Goal: Task Accomplishment & Management: Use online tool/utility

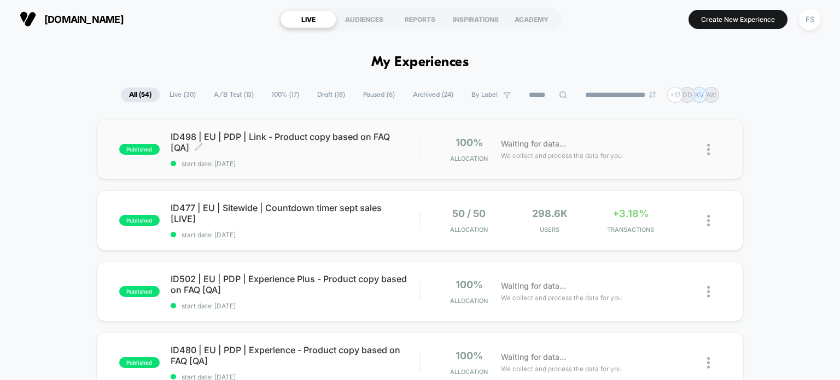
click at [267, 138] on span "ID498 | EU | PDP | Link - Product copy based on FAQ [QA] Click to edit experien…" at bounding box center [295, 142] width 249 height 22
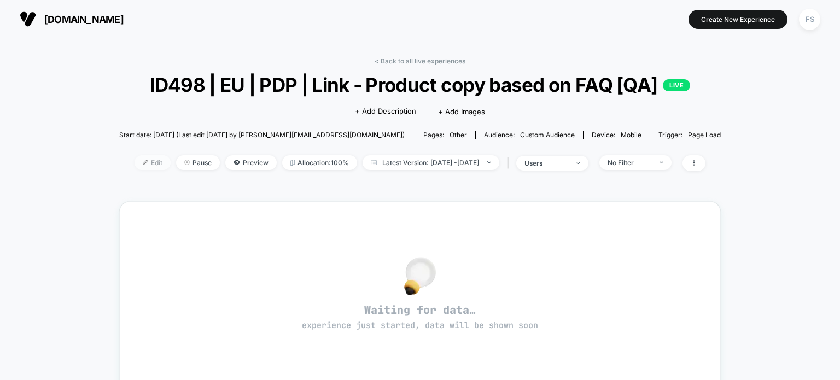
click at [143, 161] on img at bounding box center [145, 162] width 5 height 5
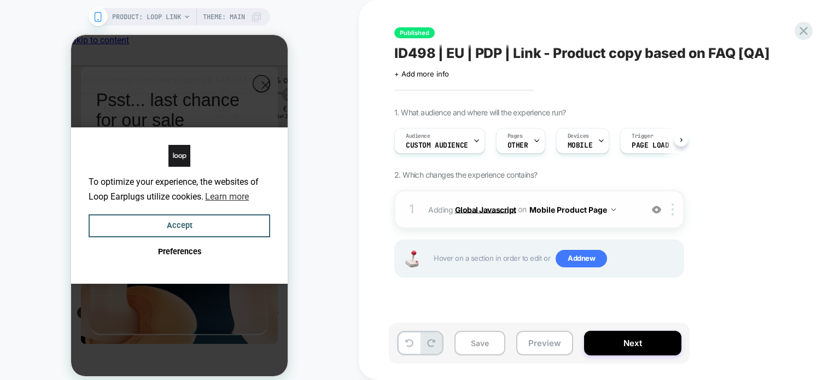
click at [464, 207] on b "Global Javascript" at bounding box center [485, 208] width 61 height 9
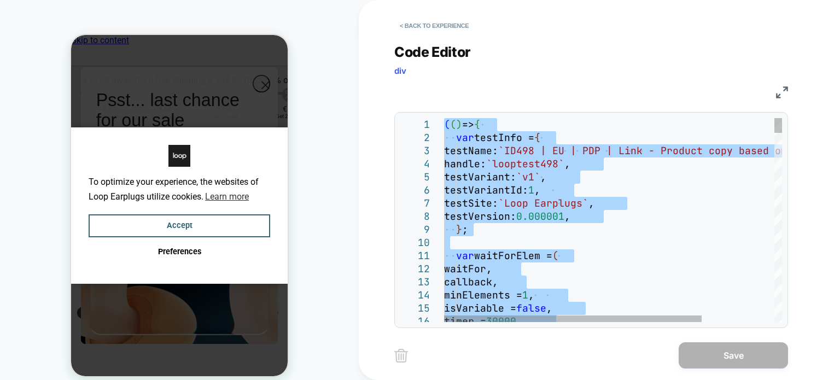
type textarea "**********"
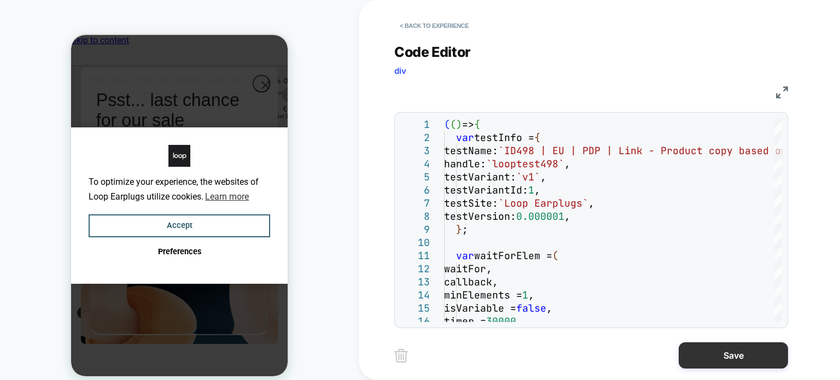
click at [754, 351] on button "Save" at bounding box center [732, 355] width 109 height 26
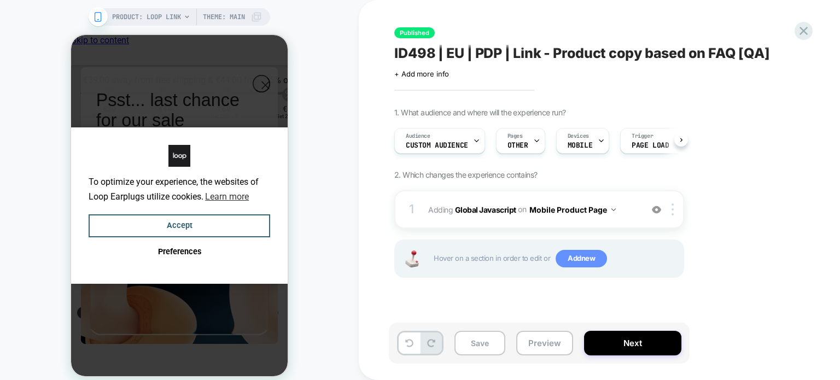
click at [582, 259] on span "Add new" at bounding box center [580, 258] width 51 height 17
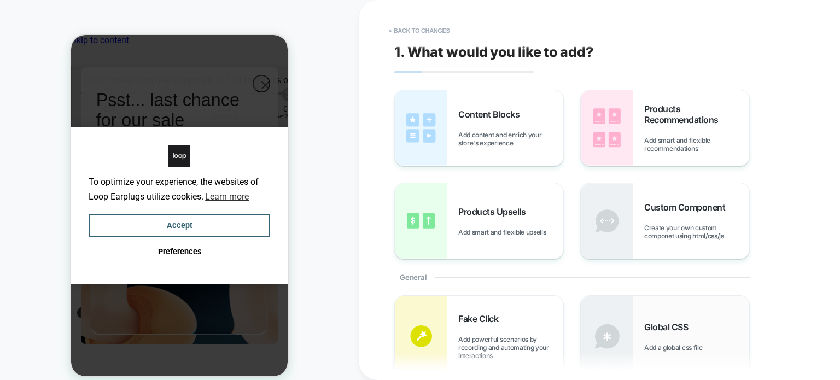
click at [664, 316] on div "Global CSS Add a global css file" at bounding box center [664, 336] width 168 height 81
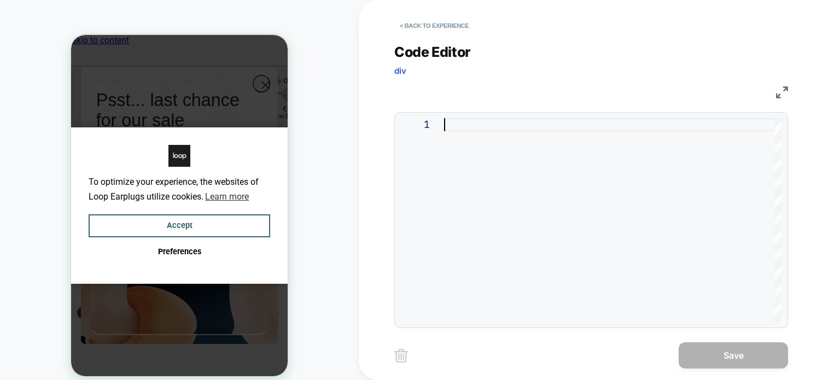
click at [548, 273] on div at bounding box center [613, 220] width 338 height 204
type textarea "**********"
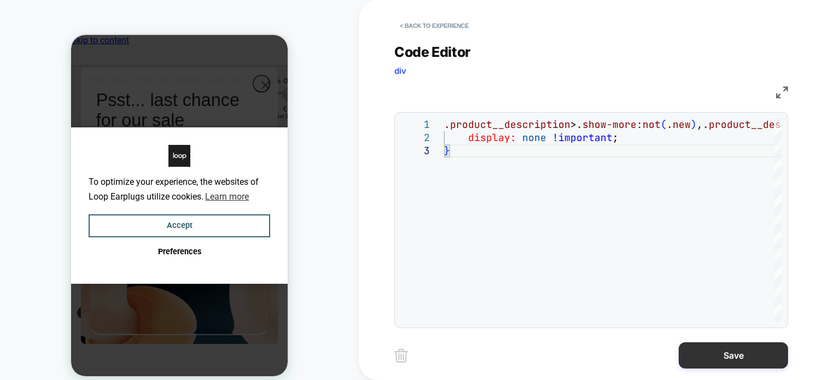
click at [715, 367] on button "Save" at bounding box center [732, 355] width 109 height 26
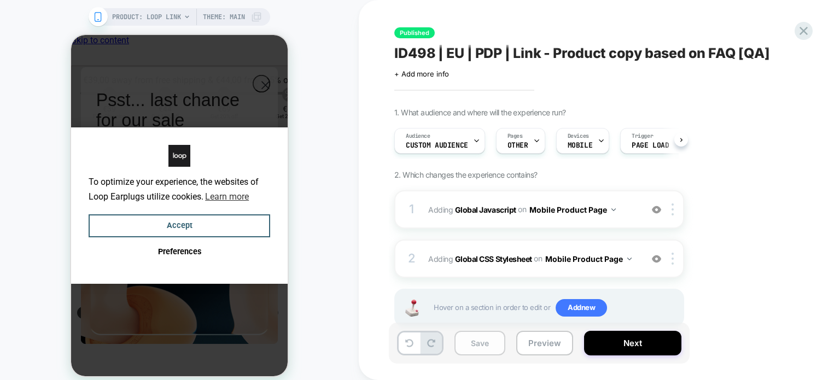
click at [483, 350] on button "Save" at bounding box center [479, 343] width 51 height 25
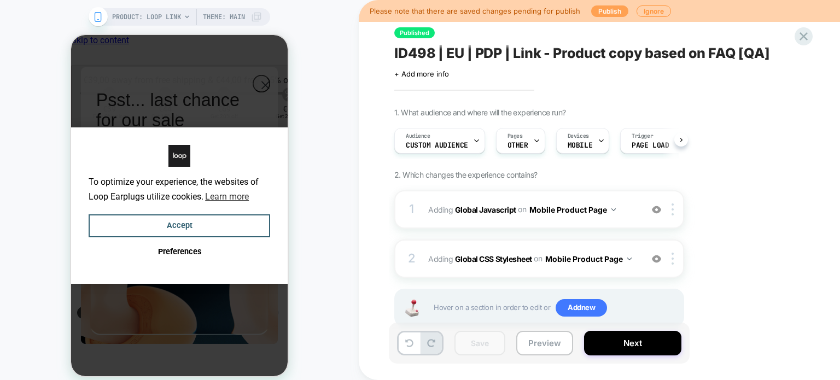
click at [596, 11] on button "Publish" at bounding box center [609, 10] width 37 height 11
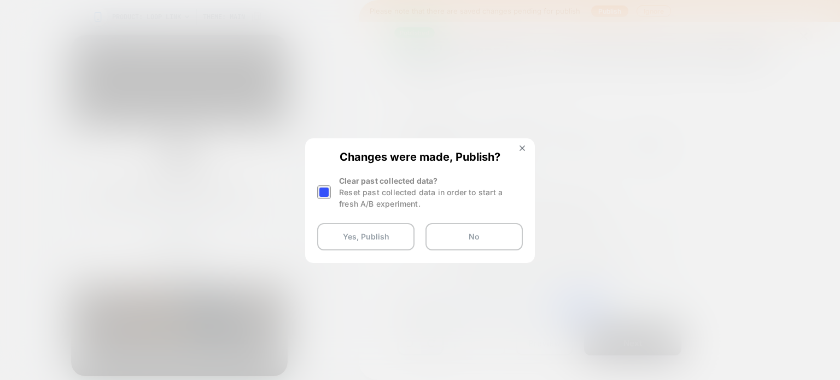
click at [326, 186] on div at bounding box center [324, 192] width 14 height 14
click at [341, 242] on button "Yes, Publish" at bounding box center [365, 236] width 97 height 27
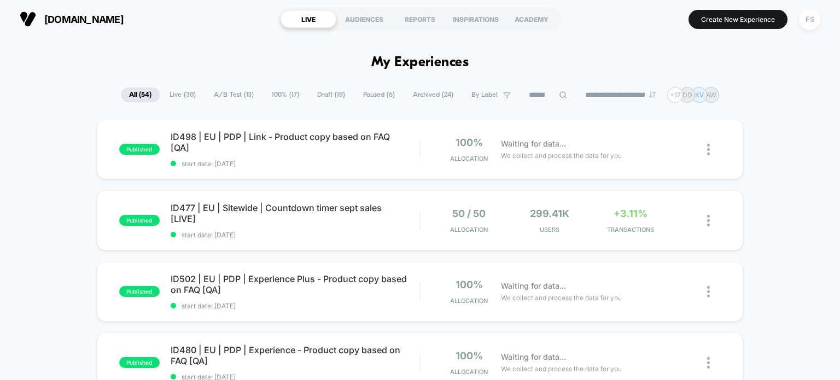
click at [811, 17] on div "FS" at bounding box center [809, 19] width 21 height 21
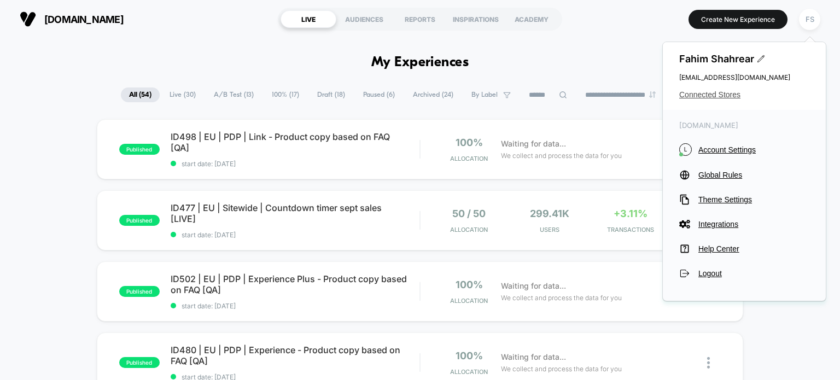
click at [730, 93] on span "Connected Stores" at bounding box center [744, 94] width 130 height 9
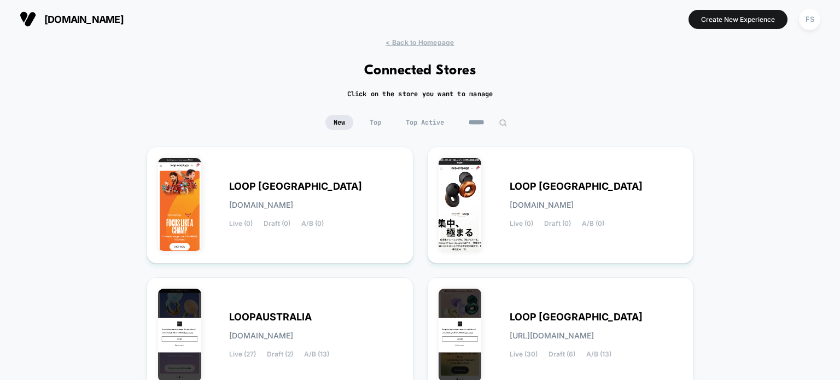
scroll to position [159, 0]
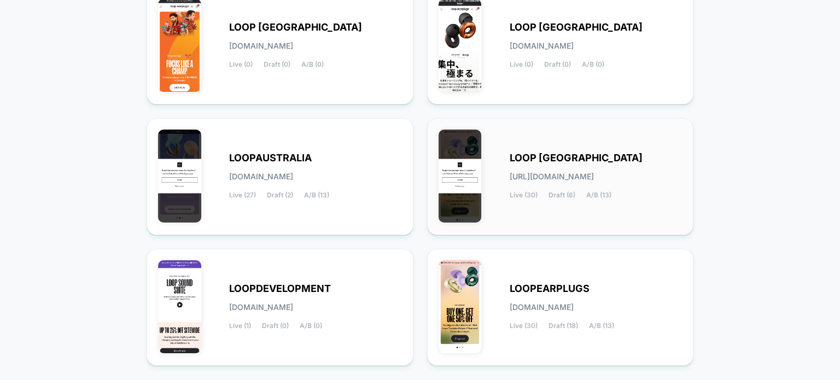
click at [540, 169] on div "LOOP [GEOGRAPHIC_DATA] [URL][DOMAIN_NAME] Live (30) Draft (6) A/B (13)" at bounding box center [595, 176] width 173 height 45
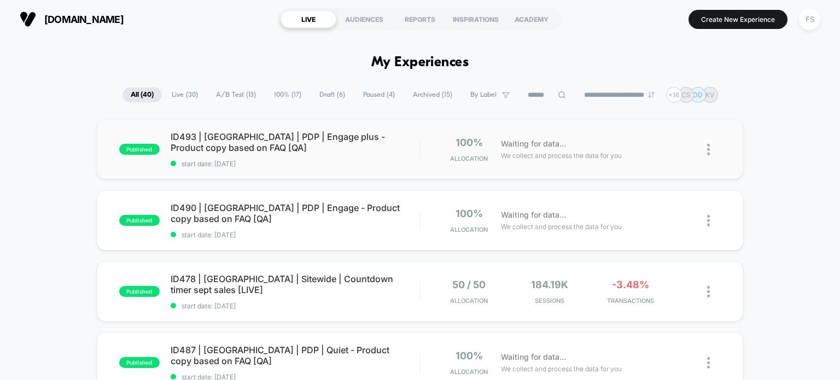
click at [708, 150] on img at bounding box center [708, 149] width 3 height 11
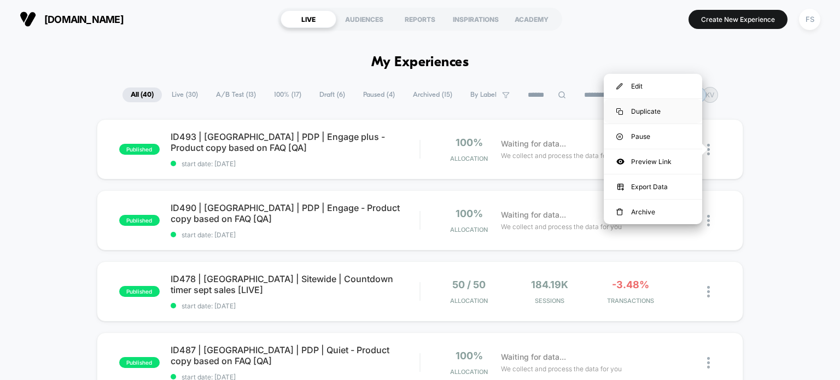
click at [665, 111] on div "Duplicate" at bounding box center [652, 111] width 98 height 25
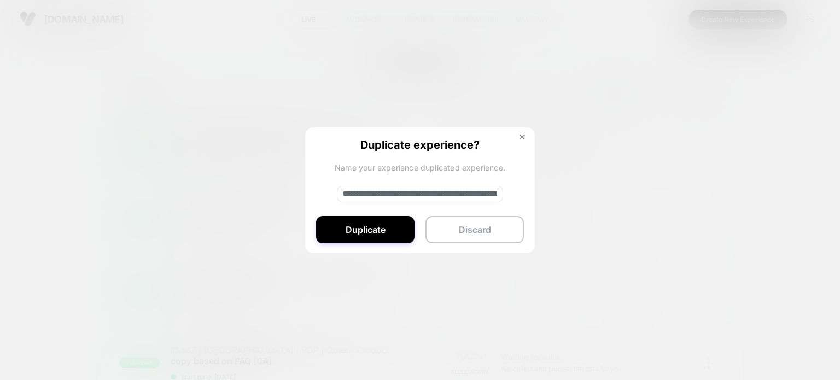
click at [471, 187] on input "**********" at bounding box center [420, 194] width 166 height 16
paste input
type input "**********"
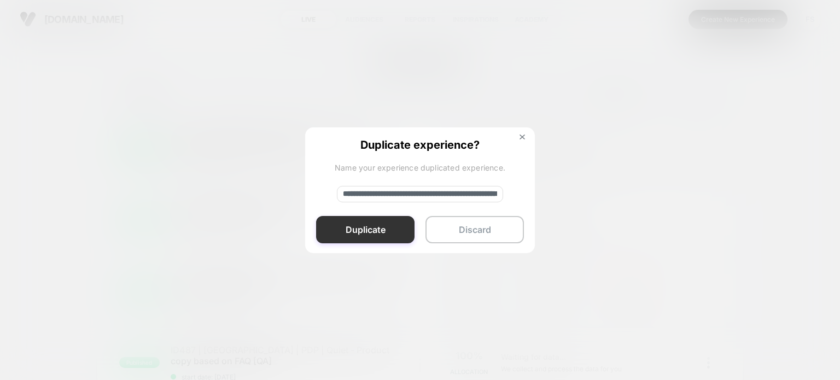
click at [332, 225] on button "Duplicate" at bounding box center [365, 229] width 98 height 27
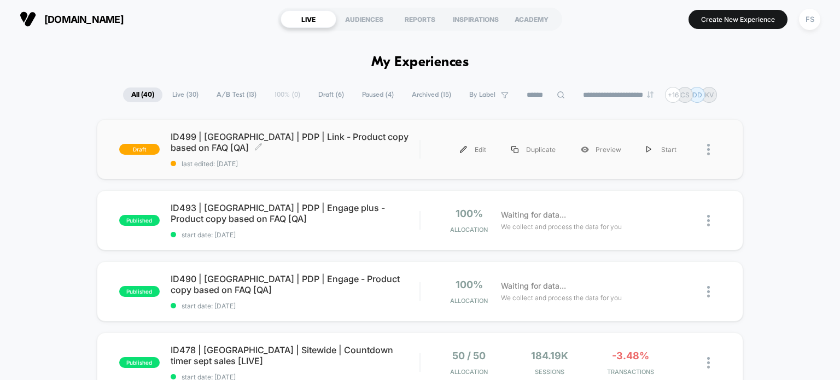
click at [298, 139] on span "ID499 | [GEOGRAPHIC_DATA] | PDP | Link - Product copy based on FAQ [QA] Click t…" at bounding box center [295, 142] width 249 height 22
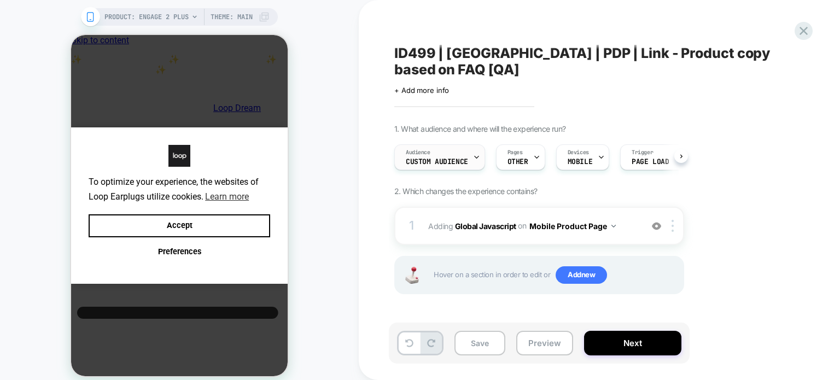
click at [473, 146] on div at bounding box center [476, 157] width 7 height 25
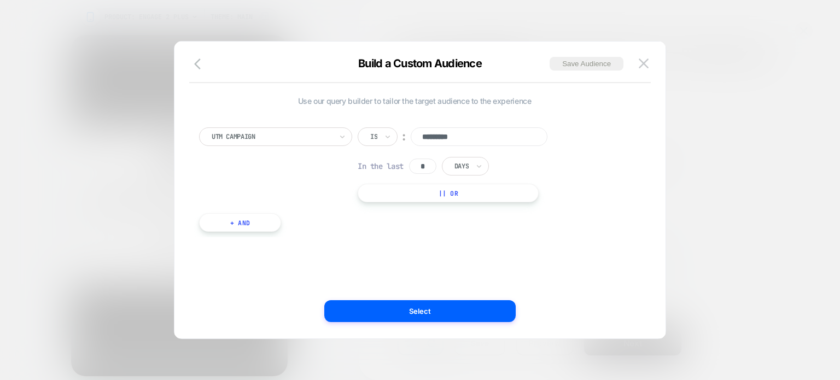
click at [474, 138] on input "*********" at bounding box center [478, 136] width 137 height 19
type input "*********"
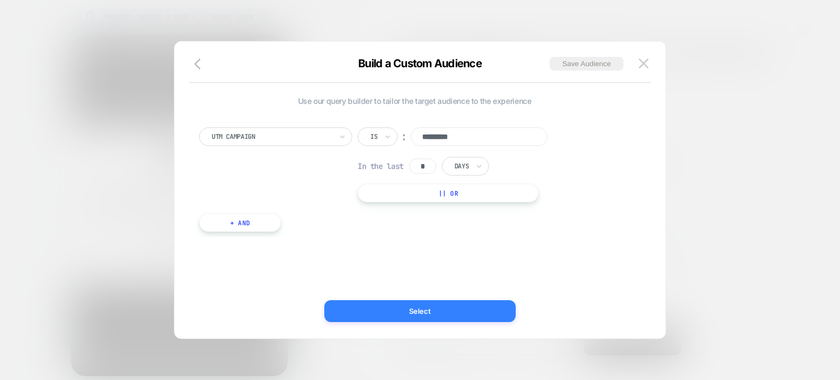
drag, startPoint x: 436, startPoint y: 324, endPoint x: 431, endPoint y: 305, distance: 19.6
click at [431, 305] on div "Build a Custom Audience Save Audience Use our query builder to tailor the targe…" at bounding box center [419, 195] width 491 height 286
click at [431, 305] on button "Select" at bounding box center [419, 311] width 191 height 22
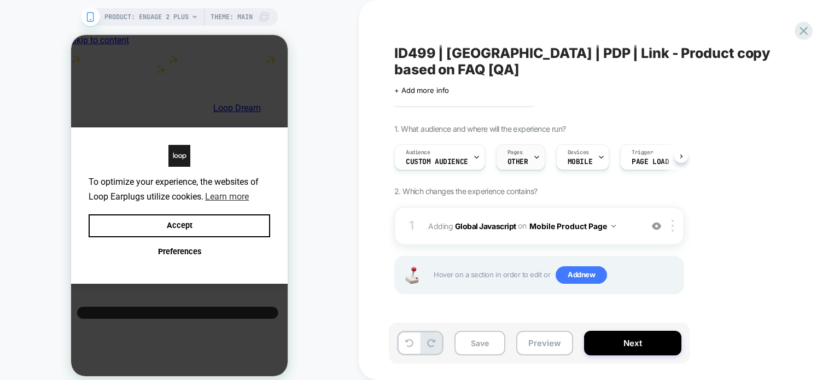
click at [518, 145] on div "Pages OTHER" at bounding box center [517, 157] width 43 height 25
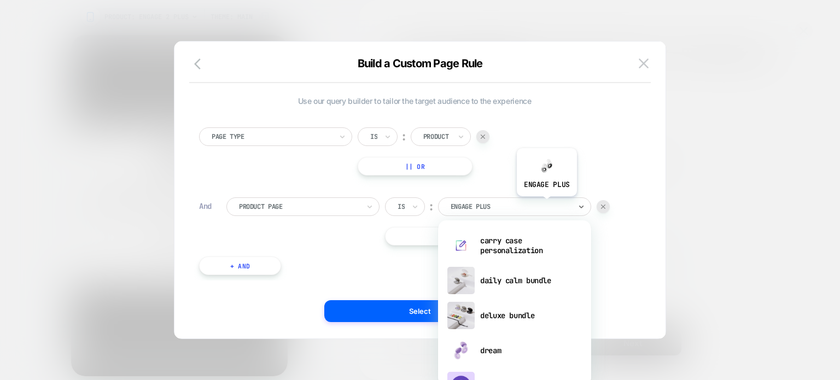
click at [546, 204] on div at bounding box center [510, 207] width 120 height 10
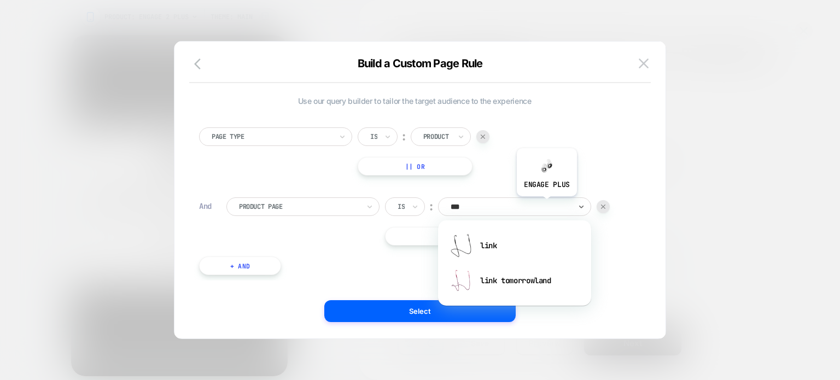
type input "****"
click at [508, 235] on div "link" at bounding box center [514, 245] width 142 height 35
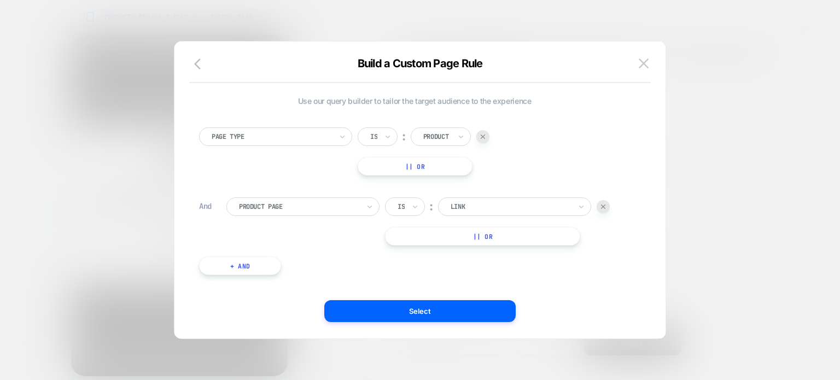
scroll to position [11, 0]
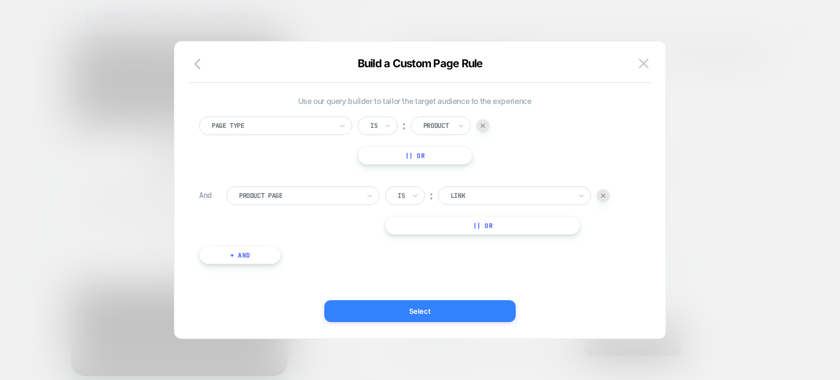
click at [402, 312] on button "Select" at bounding box center [419, 311] width 191 height 22
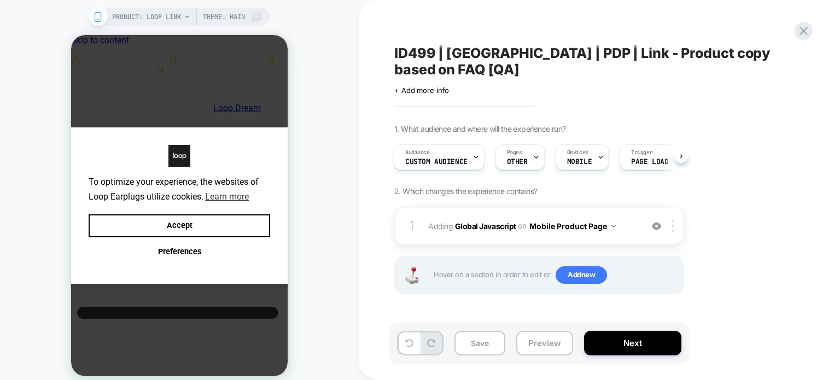
scroll to position [0, 0]
click at [475, 221] on b "Global Javascript" at bounding box center [485, 225] width 61 height 9
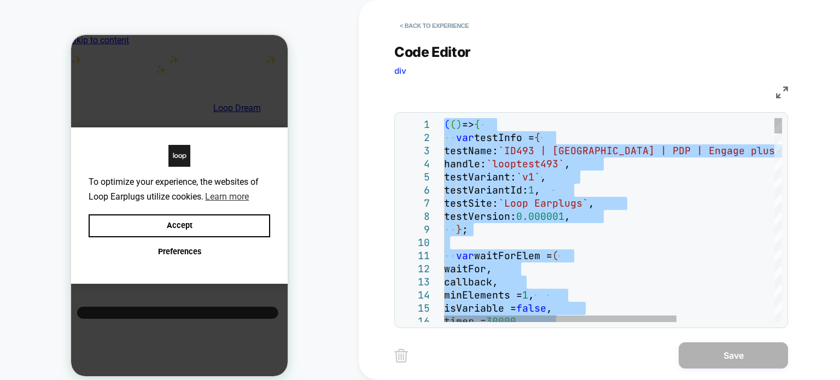
type textarea "**********"
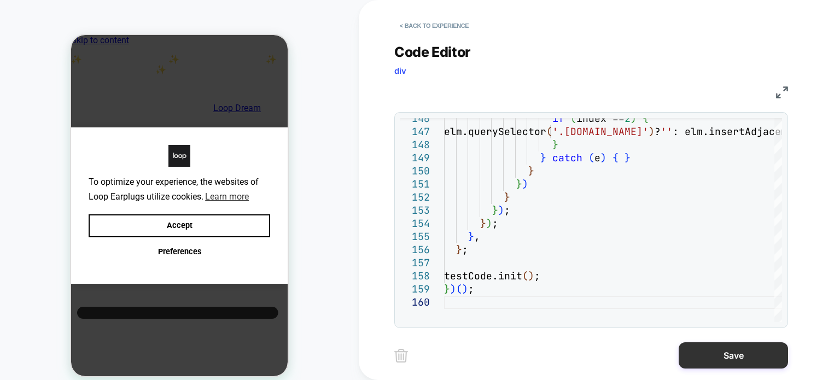
click at [726, 360] on button "Save" at bounding box center [732, 355] width 109 height 26
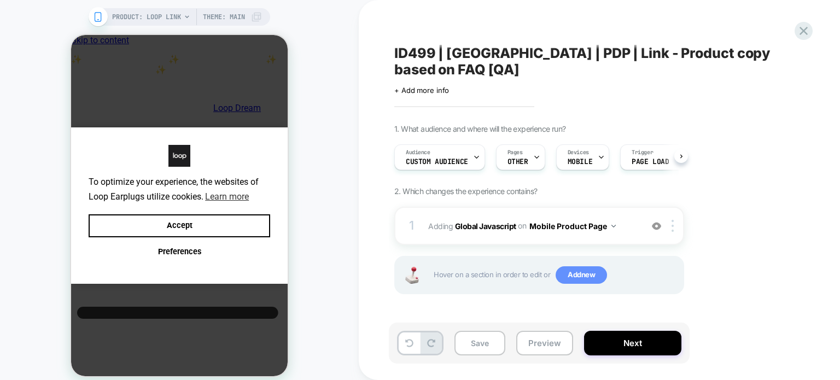
click at [577, 266] on span "Add new" at bounding box center [580, 274] width 51 height 17
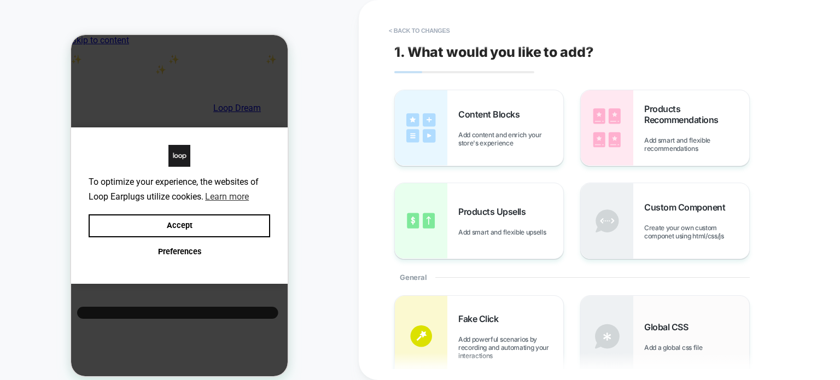
click at [650, 310] on div "Global CSS Add a global css file" at bounding box center [664, 336] width 168 height 81
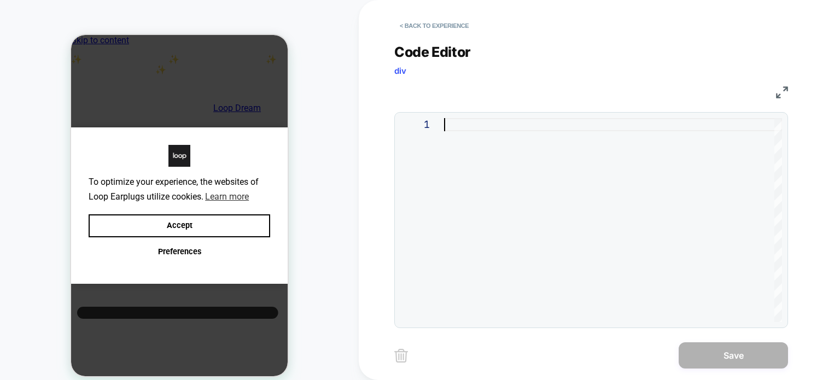
click at [544, 266] on div at bounding box center [613, 220] width 338 height 204
type textarea "**********"
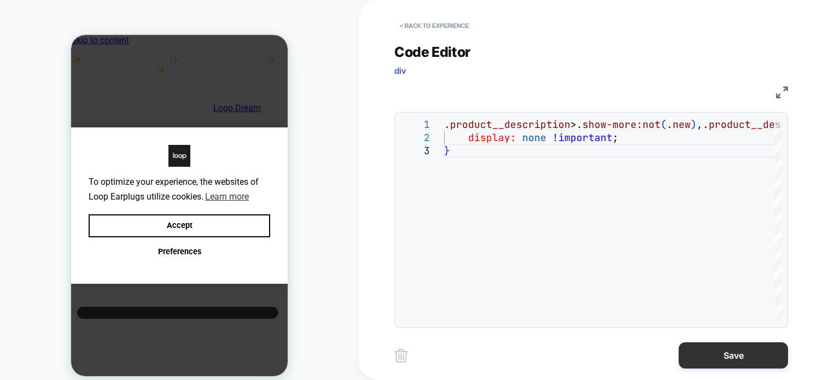
click at [704, 360] on button "Save" at bounding box center [732, 355] width 109 height 26
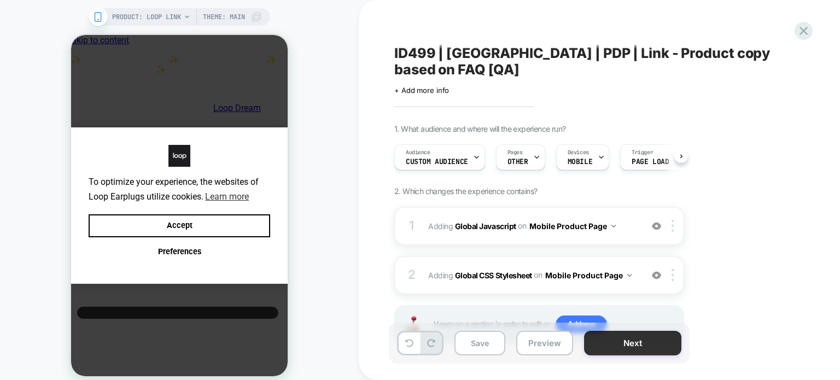
click at [667, 338] on button "Next" at bounding box center [632, 343] width 97 height 25
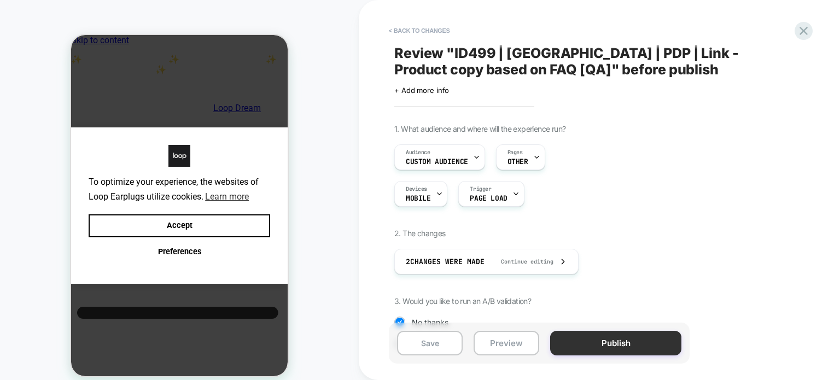
click at [617, 342] on button "Publish" at bounding box center [615, 343] width 131 height 25
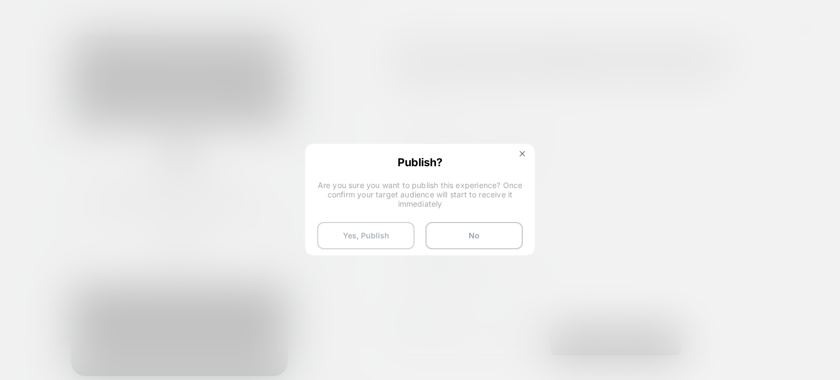
click at [348, 227] on button "Yes, Publish" at bounding box center [365, 235] width 97 height 27
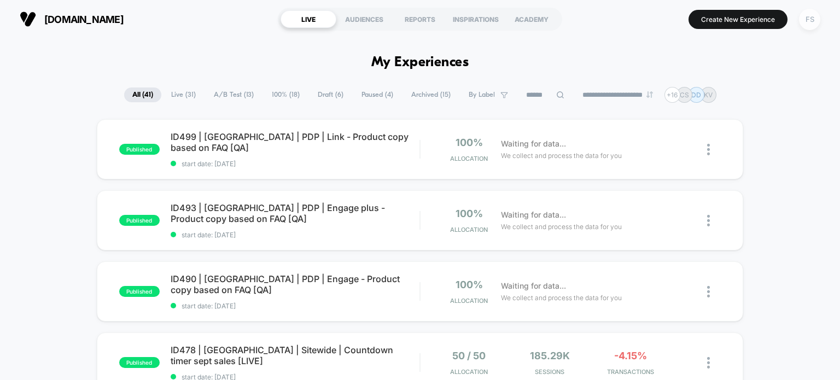
click at [801, 11] on div "FS" at bounding box center [809, 19] width 21 height 21
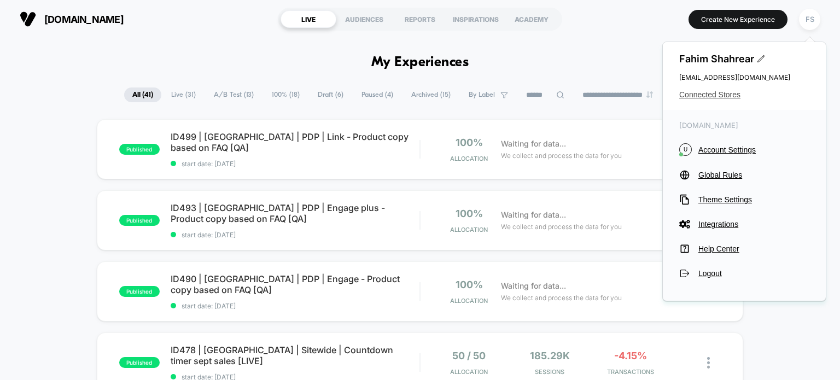
click at [719, 98] on span "Connected Stores" at bounding box center [744, 94] width 130 height 9
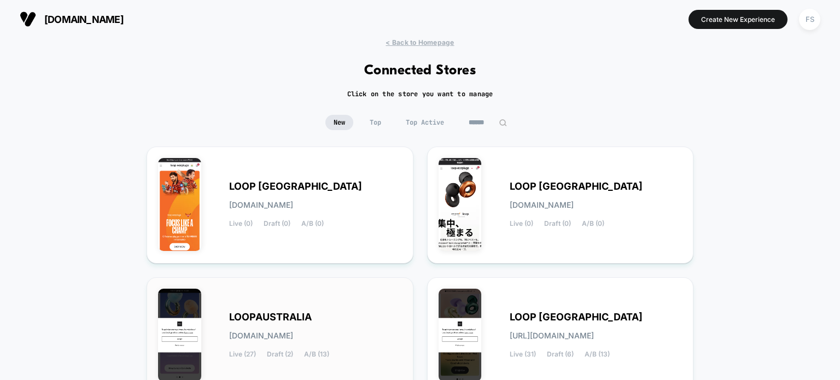
click at [351, 312] on div "LOOPAUSTRALIA [DOMAIN_NAME] Live (27) Draft (2) A/B (13)" at bounding box center [280, 336] width 244 height 94
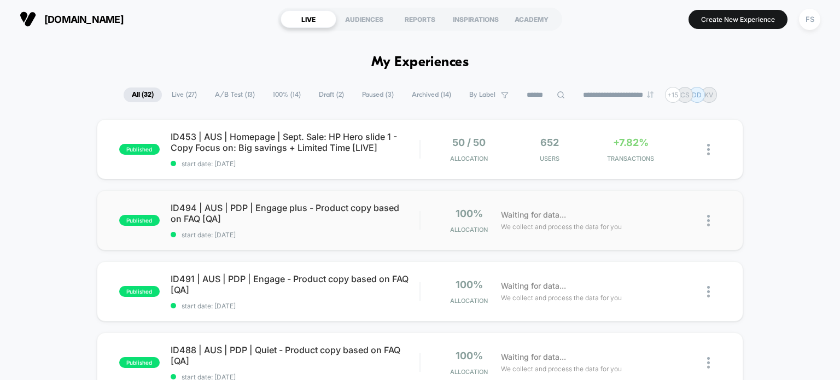
click at [708, 219] on img at bounding box center [708, 220] width 3 height 11
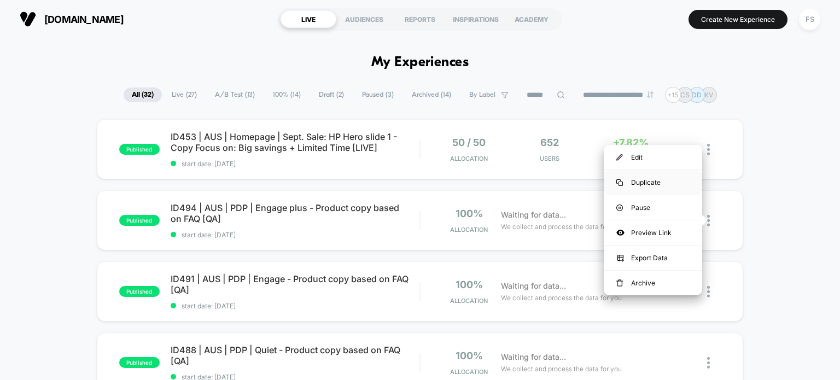
click at [658, 185] on div "Duplicate" at bounding box center [652, 182] width 98 height 25
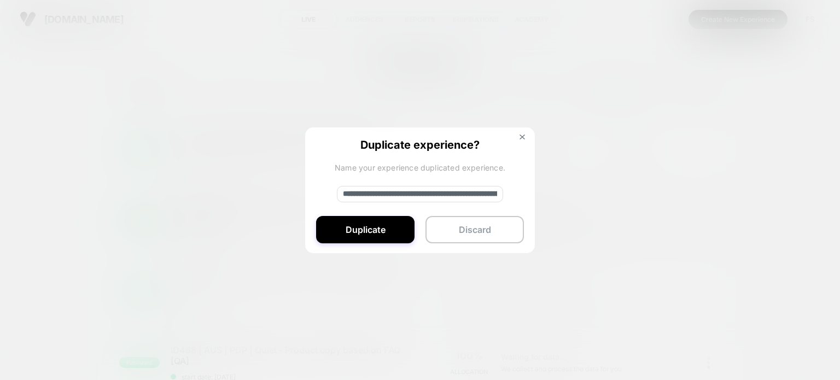
click at [448, 195] on input "**********" at bounding box center [420, 194] width 166 height 16
paste input "**********"
paste input
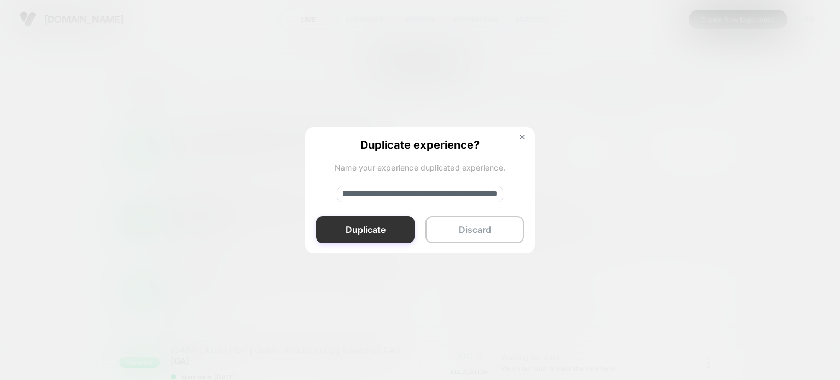
type input "**********"
click at [349, 233] on button "Duplicate" at bounding box center [365, 229] width 98 height 27
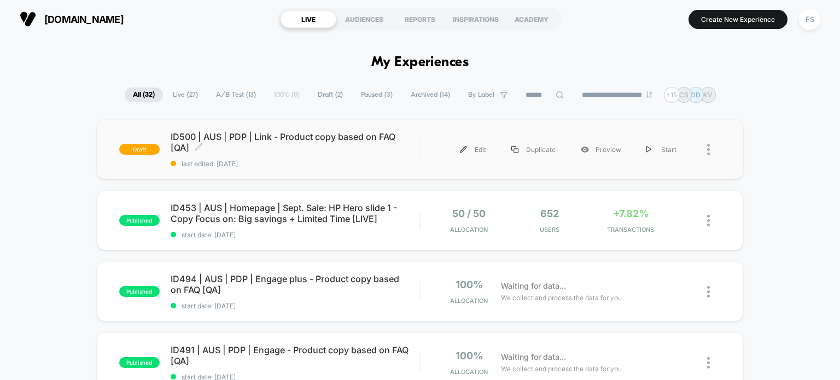
click at [332, 133] on span "ID500 | AUS | PDP | Link - Product copy based on FAQ [QA] Click to edit experie…" at bounding box center [295, 142] width 249 height 22
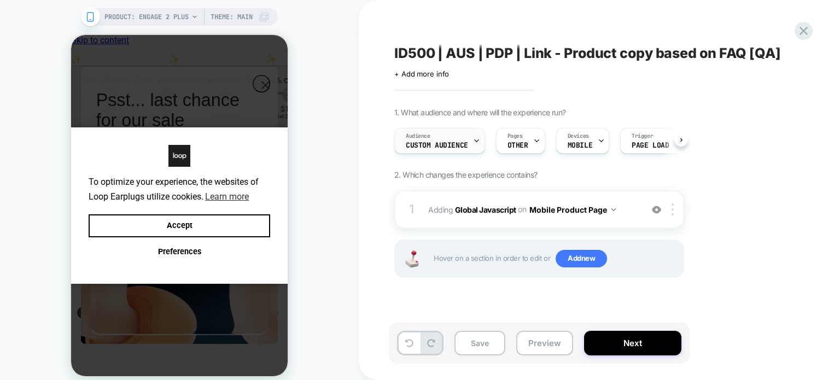
click at [461, 138] on div "Audience Custom Audience" at bounding box center [437, 140] width 84 height 25
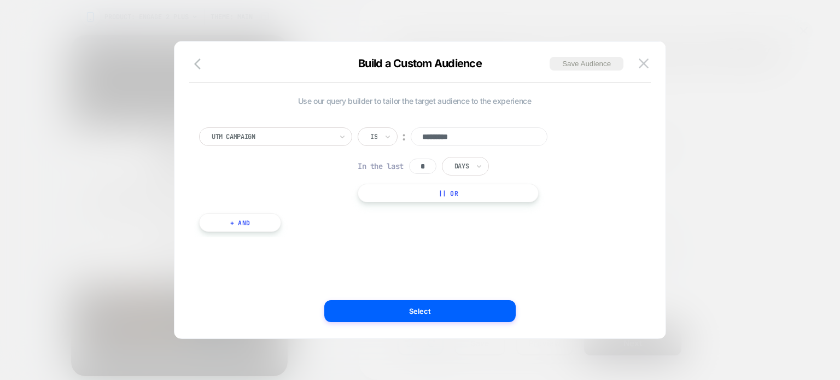
click at [520, 143] on input "*********" at bounding box center [478, 136] width 137 height 19
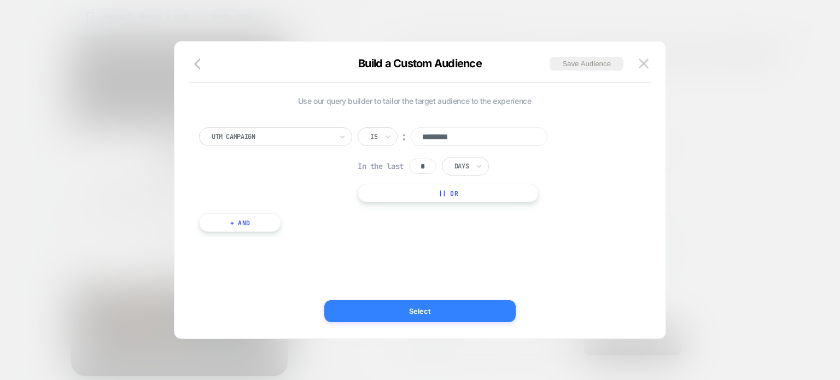
type input "*********"
click at [400, 309] on button "Select" at bounding box center [419, 311] width 191 height 22
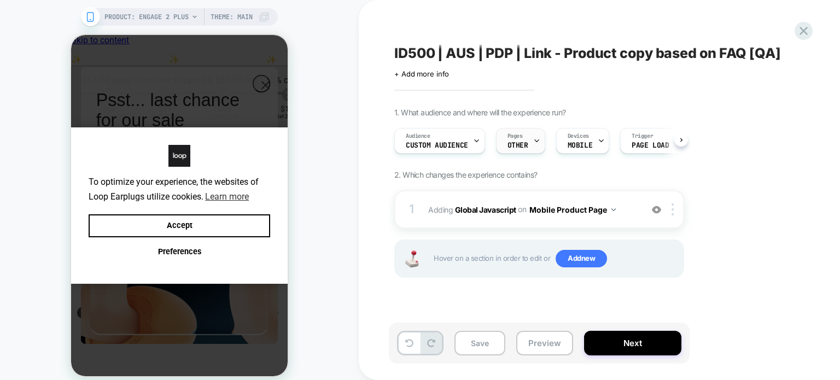
click at [526, 146] on div "Pages OTHER" at bounding box center [517, 140] width 43 height 25
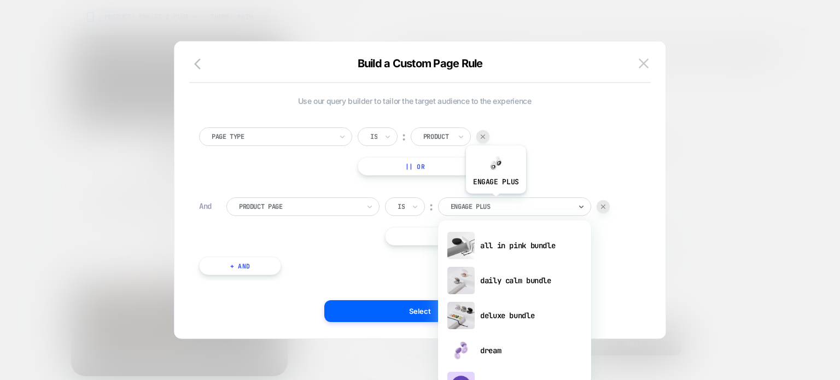
click at [495, 202] on div at bounding box center [510, 207] width 120 height 10
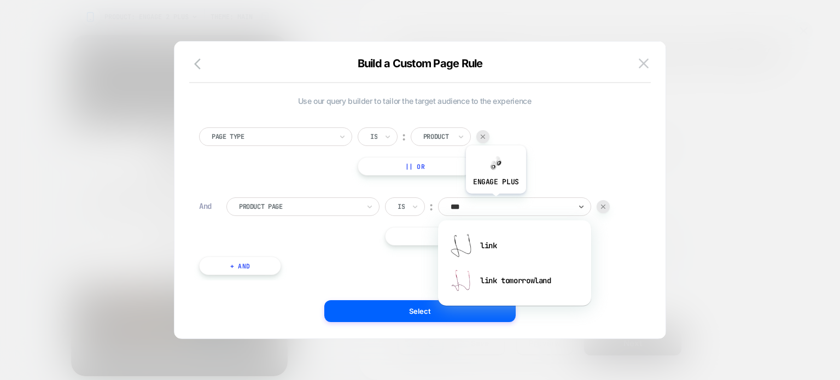
type input "****"
click at [493, 242] on div "link" at bounding box center [514, 245] width 142 height 35
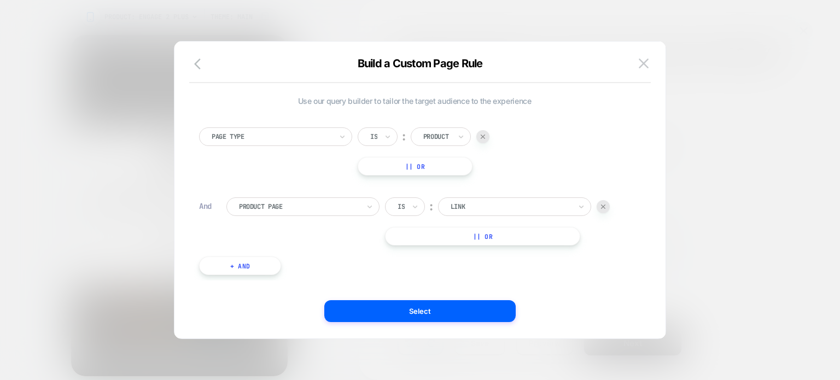
click at [420, 322] on div "Use our query builder to tailor the target audience to the experience Page Type…" at bounding box center [420, 195] width 458 height 286
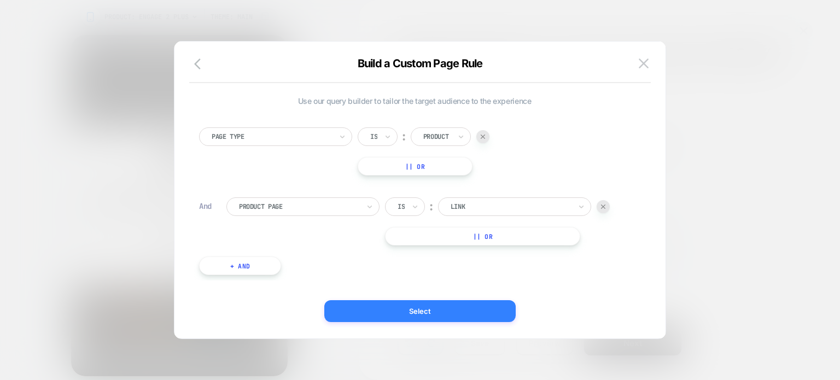
click at [431, 310] on button "Select" at bounding box center [419, 311] width 191 height 22
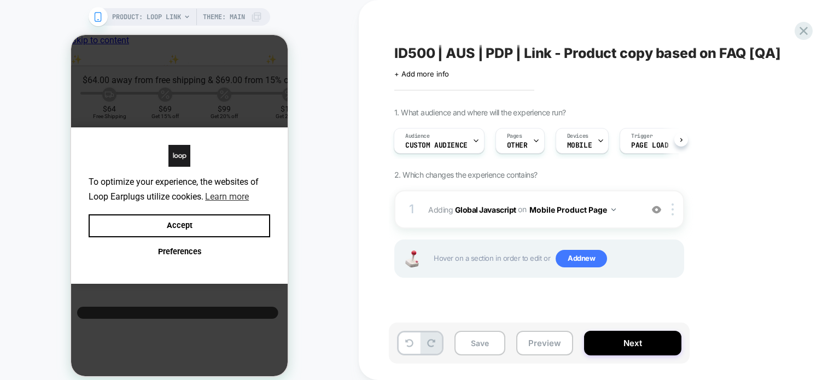
scroll to position [0, 8]
click at [488, 210] on b "Global Javascript" at bounding box center [485, 208] width 61 height 9
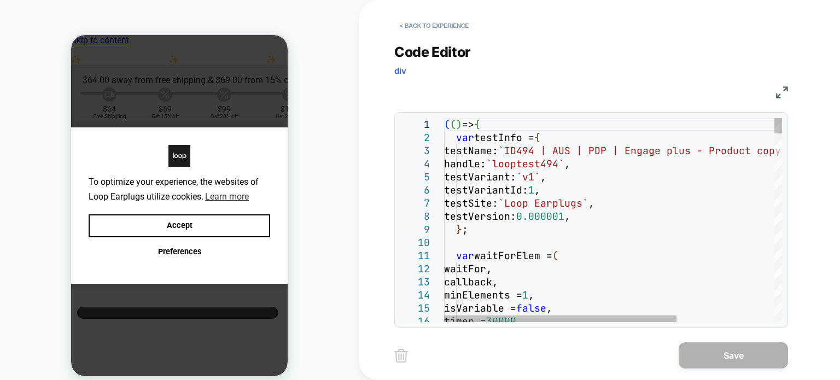
scroll to position [0, 0]
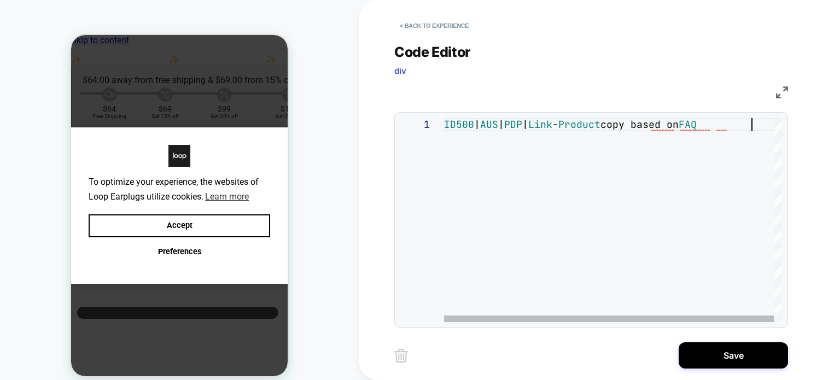
click at [662, 206] on div "ID500 | AUS | PDP | Link - Product copy based on FAQ" at bounding box center [613, 220] width 338 height 204
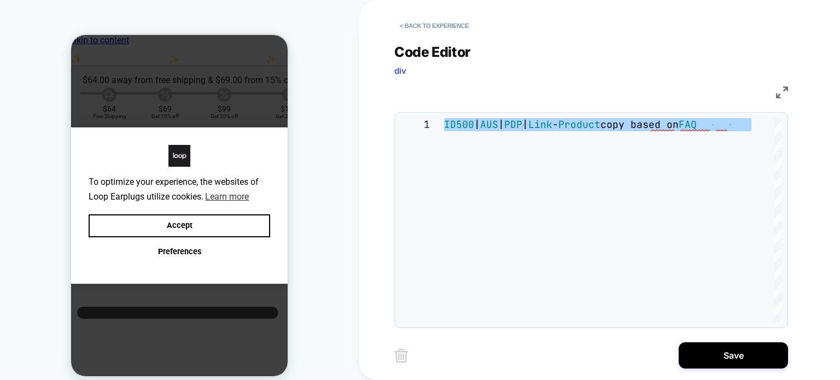
type textarea "**********"
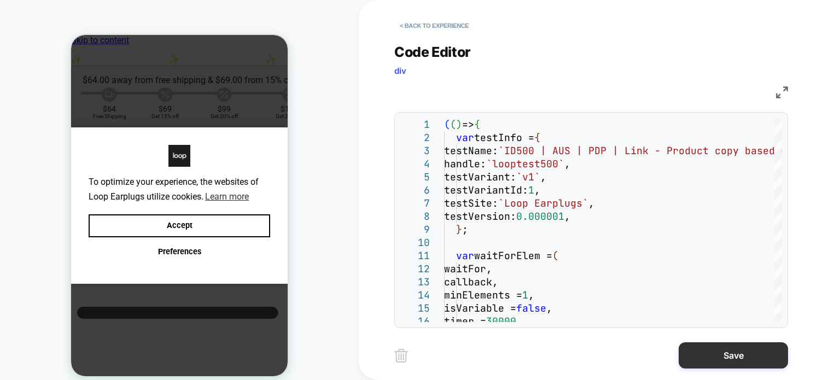
click at [702, 348] on button "Save" at bounding box center [732, 355] width 109 height 26
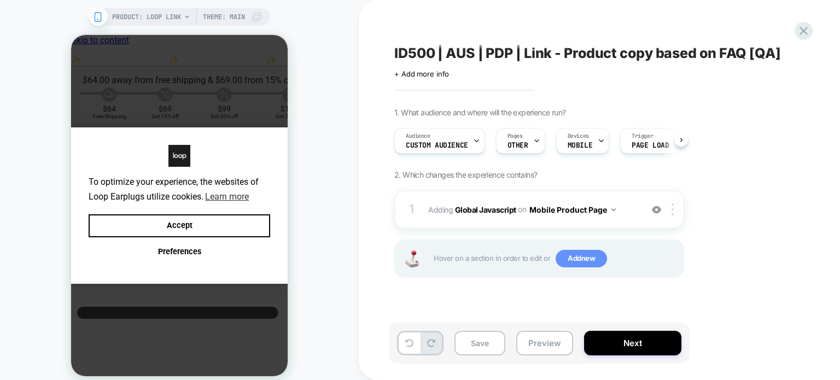
click at [566, 257] on span "Add new" at bounding box center [580, 258] width 51 height 17
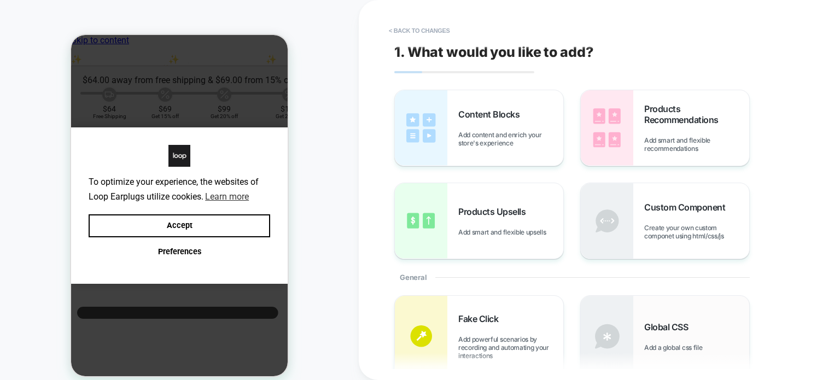
click at [635, 330] on div "Global CSS Add a global css file" at bounding box center [664, 336] width 168 height 81
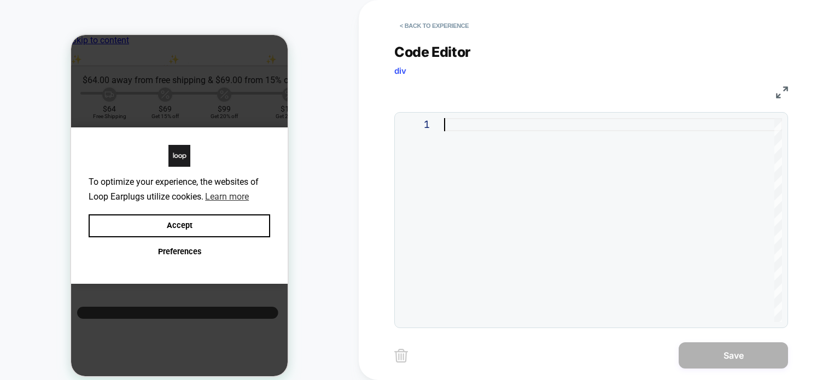
click at [590, 235] on div at bounding box center [613, 220] width 338 height 204
type textarea "**********"
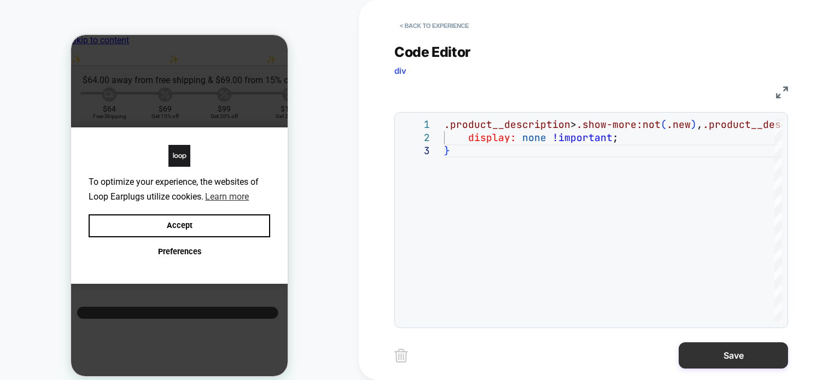
click at [710, 350] on button "Save" at bounding box center [732, 355] width 109 height 26
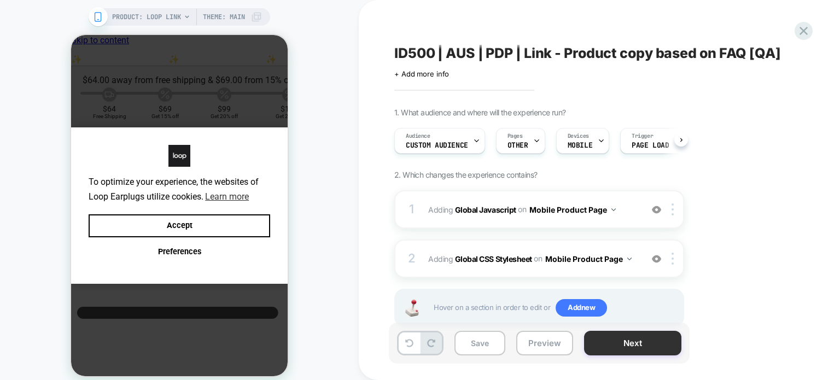
click at [622, 343] on button "Next" at bounding box center [632, 343] width 97 height 25
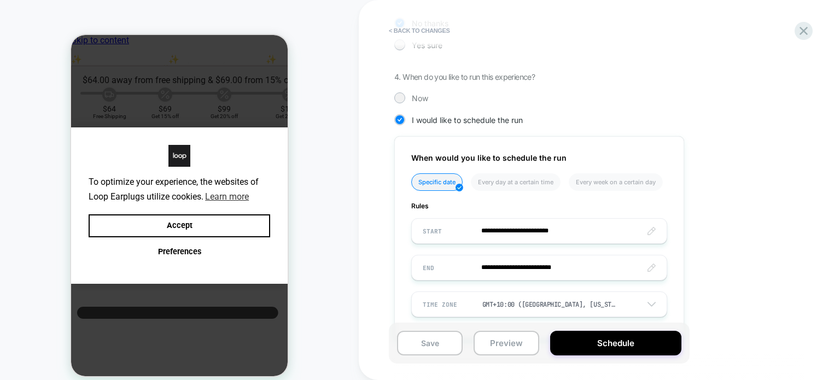
scroll to position [303, 0]
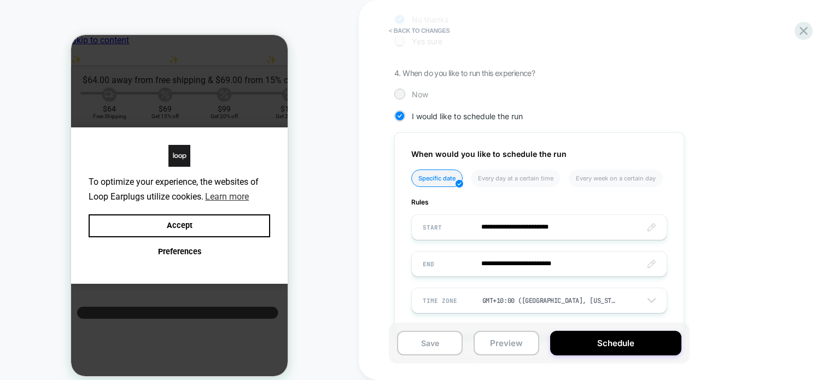
click at [398, 90] on div at bounding box center [399, 94] width 8 height 8
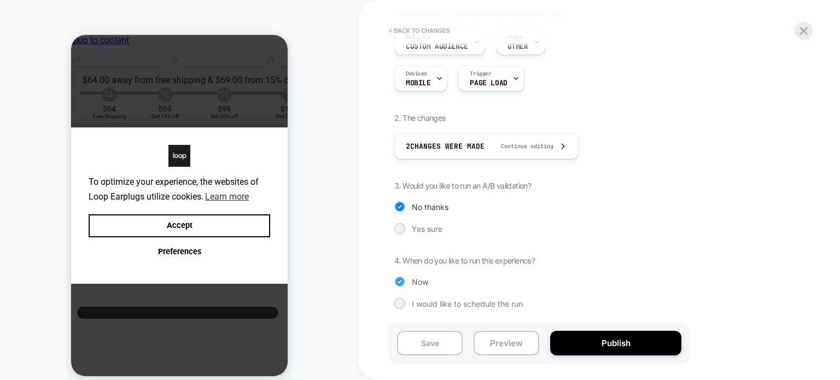
scroll to position [115, 0]
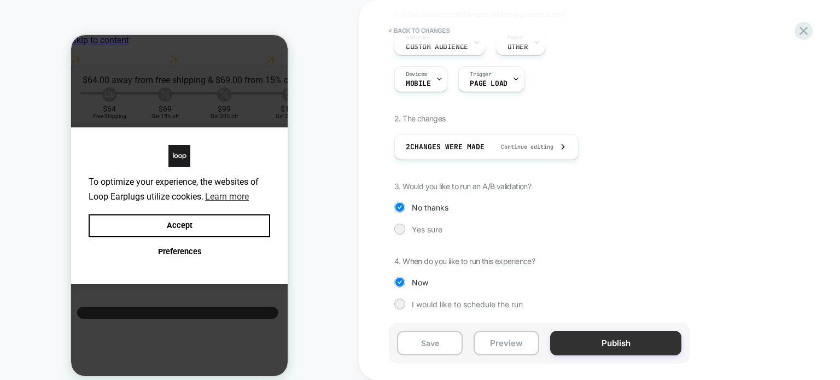
click at [577, 346] on button "Publish" at bounding box center [615, 343] width 131 height 25
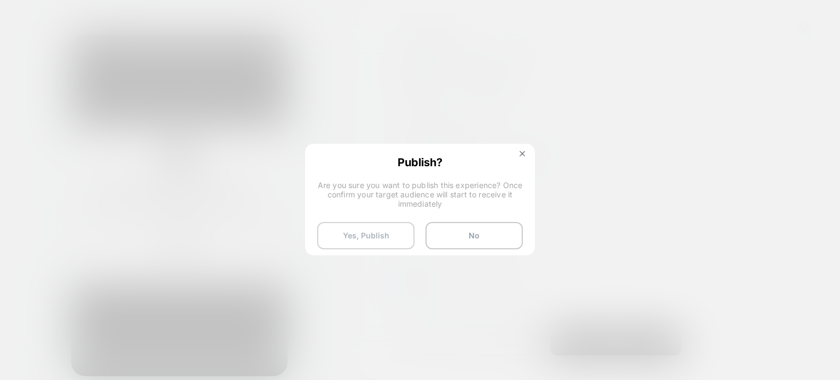
click at [356, 228] on button "Yes, Publish" at bounding box center [365, 235] width 97 height 27
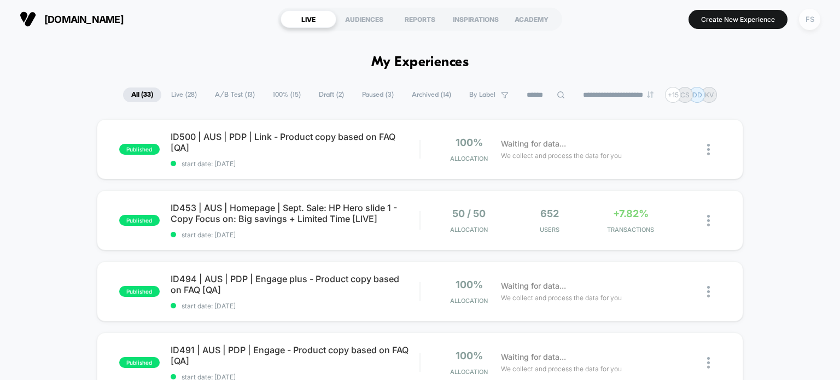
click at [809, 15] on div "FS" at bounding box center [809, 19] width 21 height 21
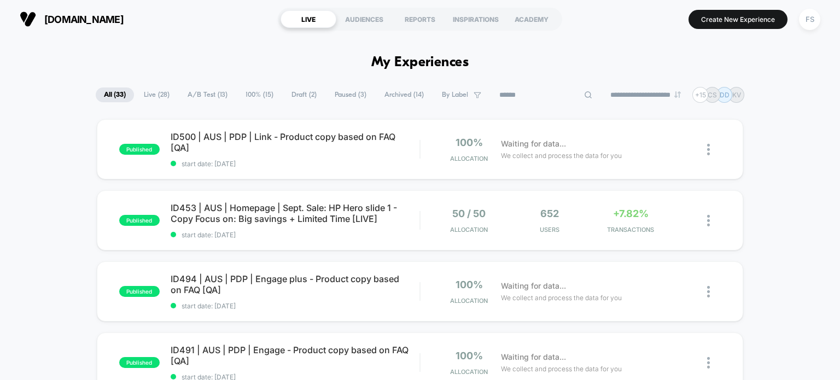
click at [527, 89] on input at bounding box center [545, 95] width 109 height 13
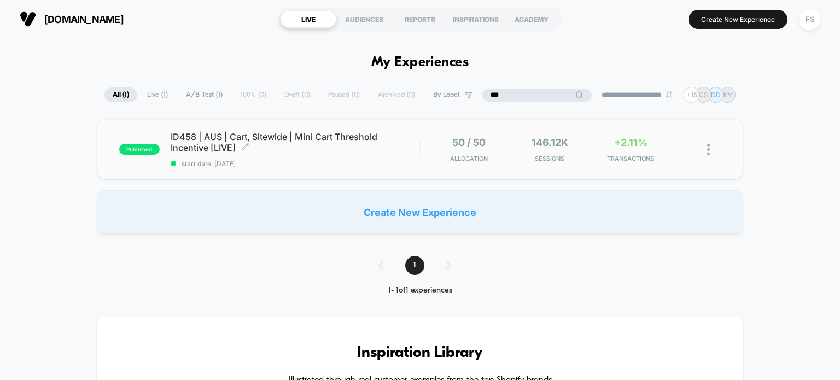
type input "***"
click at [254, 140] on span "ID458 | AUS | Cart, Sitewide | Mini Cart Threshold Incentive [LIVE] Click to ed…" at bounding box center [295, 142] width 249 height 22
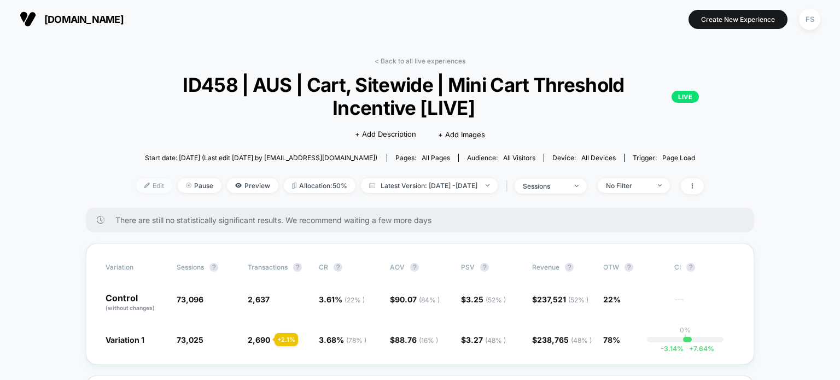
click at [138, 183] on span "Edit" at bounding box center [154, 185] width 36 height 15
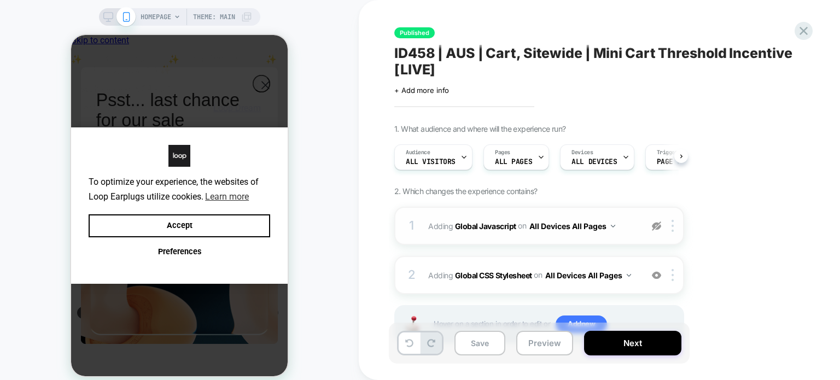
scroll to position [45, 0]
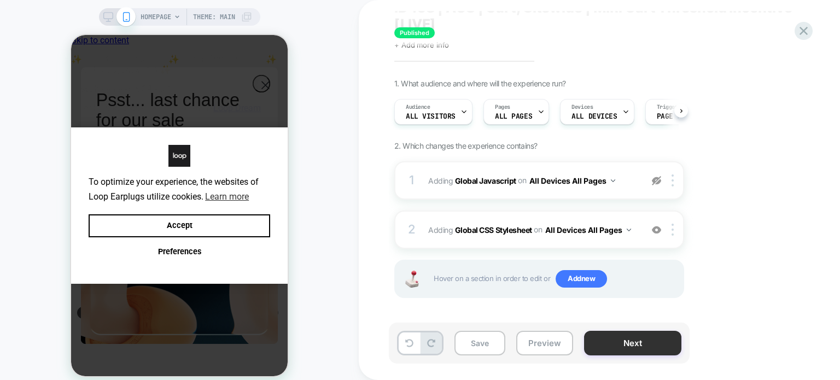
click at [614, 346] on button "Next" at bounding box center [632, 343] width 97 height 25
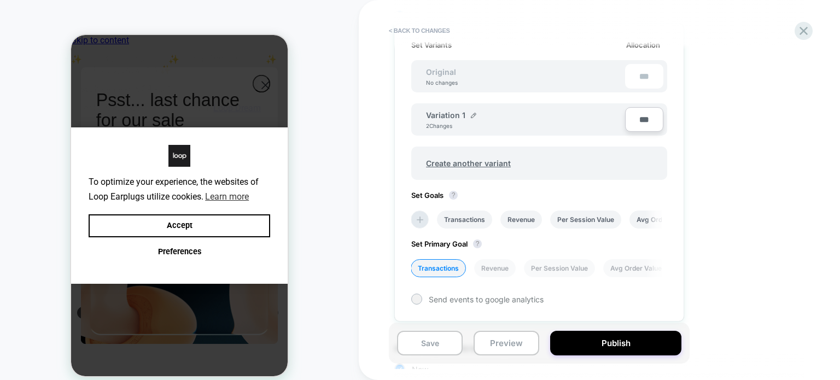
scroll to position [422, 0]
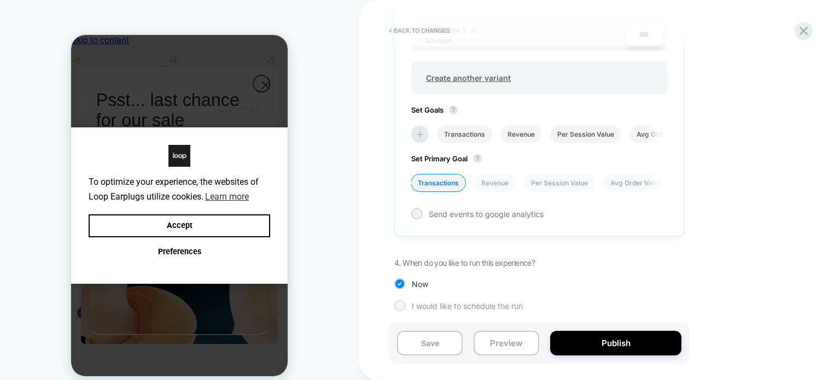
click at [400, 301] on div at bounding box center [399, 305] width 8 height 8
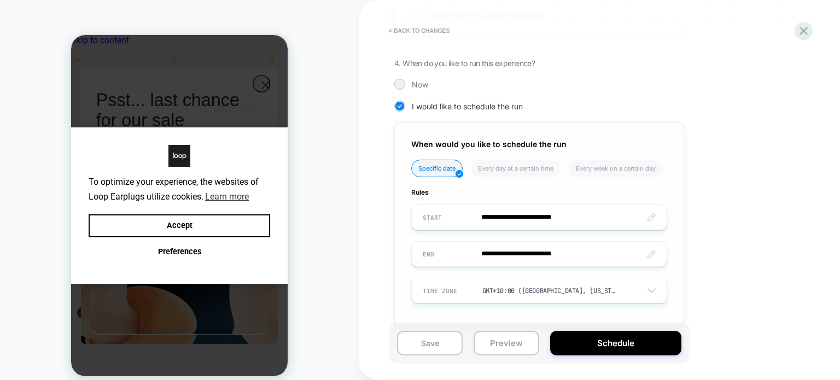
scroll to position [635, 0]
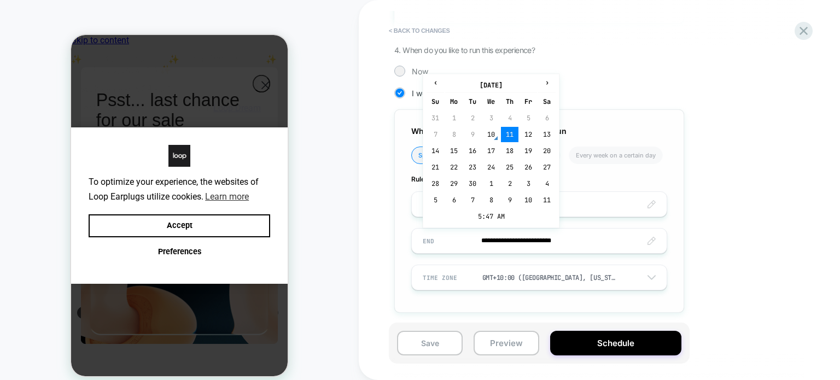
click at [513, 236] on input "**********" at bounding box center [539, 241] width 255 height 26
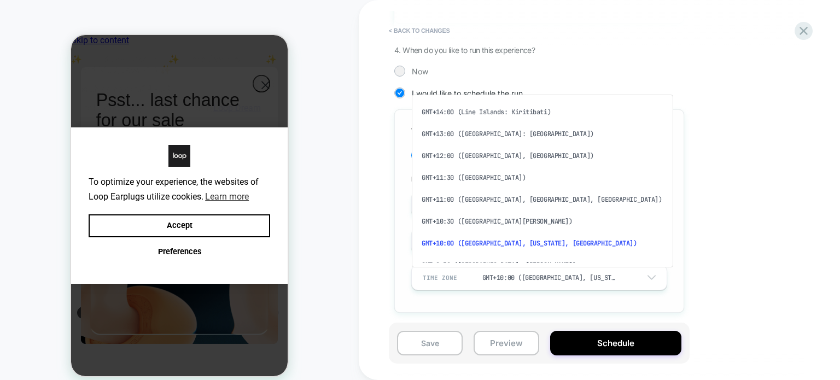
click at [514, 276] on div "GMT+10:00 ([GEOGRAPHIC_DATA], [US_STATE], [GEOGRAPHIC_DATA])" at bounding box center [550, 277] width 136 height 9
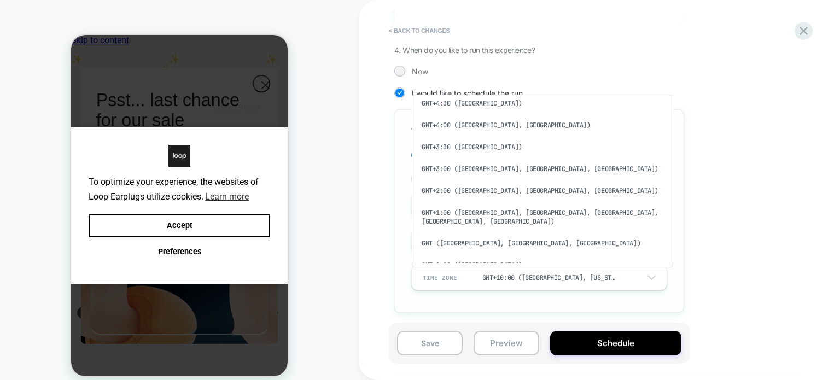
scroll to position [393, 0]
click at [491, 202] on div "GMT+1:00 (Paris, Berlin, Amsterdam, Madrid, Rome)" at bounding box center [542, 217] width 253 height 31
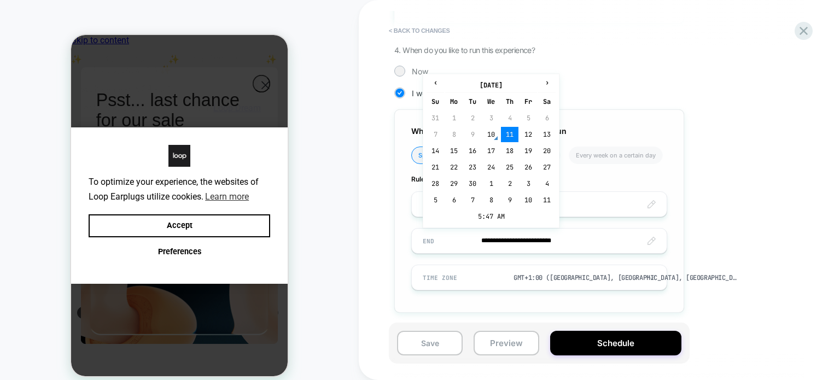
click at [498, 232] on input "**********" at bounding box center [539, 241] width 255 height 26
click at [495, 127] on td "10" at bounding box center [490, 134] width 17 height 15
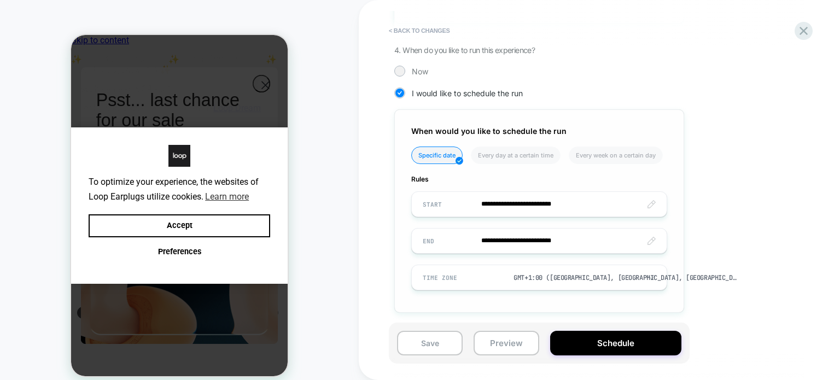
click at [556, 231] on input "**********" at bounding box center [539, 241] width 255 height 26
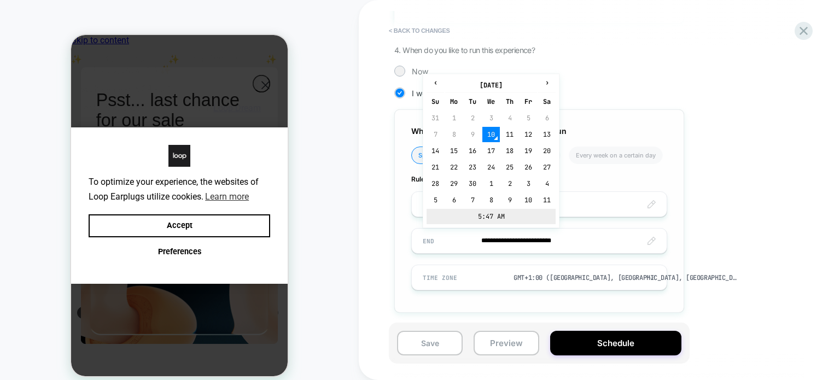
click at [489, 218] on td "5:47 AM" at bounding box center [490, 216] width 129 height 15
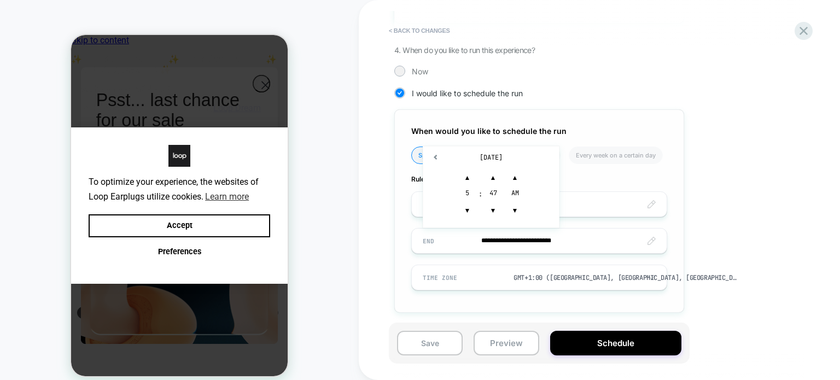
click at [464, 191] on div "5" at bounding box center [467, 194] width 22 height 11
click at [464, 181] on span "▲" at bounding box center [467, 178] width 22 height 22
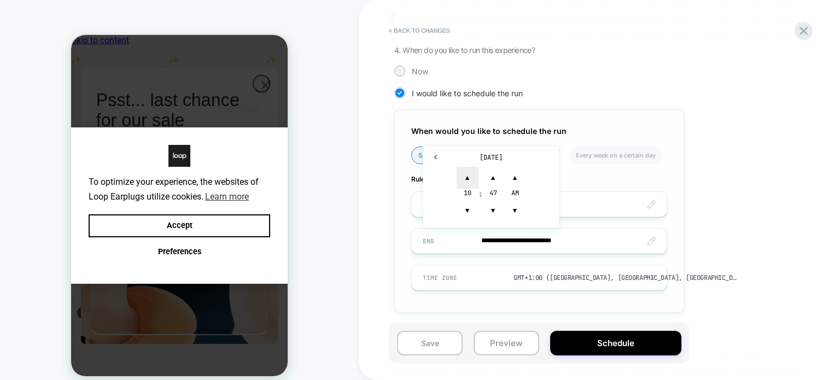
click at [464, 181] on span "▲" at bounding box center [467, 178] width 22 height 22
drag, startPoint x: 463, startPoint y: 212, endPoint x: 491, endPoint y: 207, distance: 28.2
click at [491, 207] on div "▲ 10 ▼ : ▲ 47 ▼ ▲ AM ▼" at bounding box center [490, 194] width 69 height 55
click at [491, 207] on span "▼" at bounding box center [493, 210] width 22 height 22
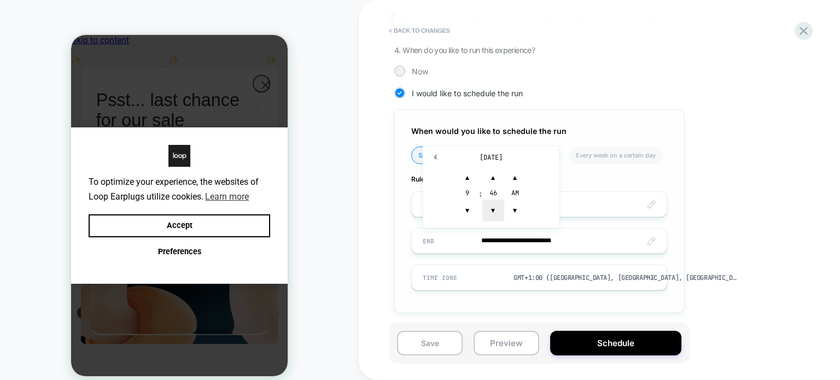
click at [491, 207] on span "▼" at bounding box center [493, 210] width 22 height 22
click at [462, 173] on span "▲" at bounding box center [467, 178] width 22 height 22
type input "**********"
click at [519, 207] on span "▼" at bounding box center [515, 210] width 22 height 22
click at [676, 221] on div "**********" at bounding box center [539, 210] width 290 height 203
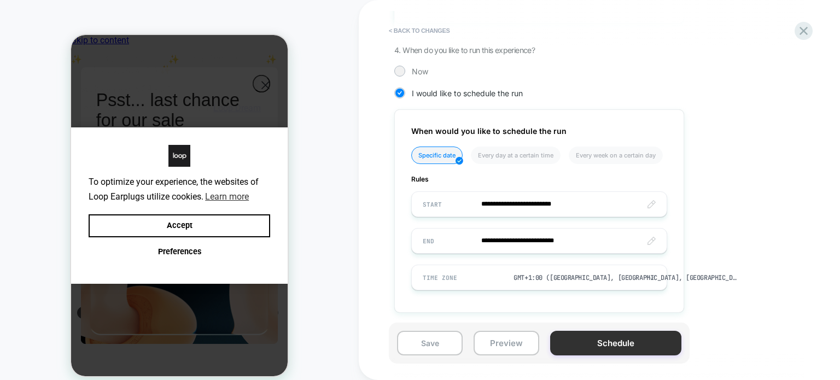
click at [593, 343] on button "Schedule" at bounding box center [615, 343] width 131 height 25
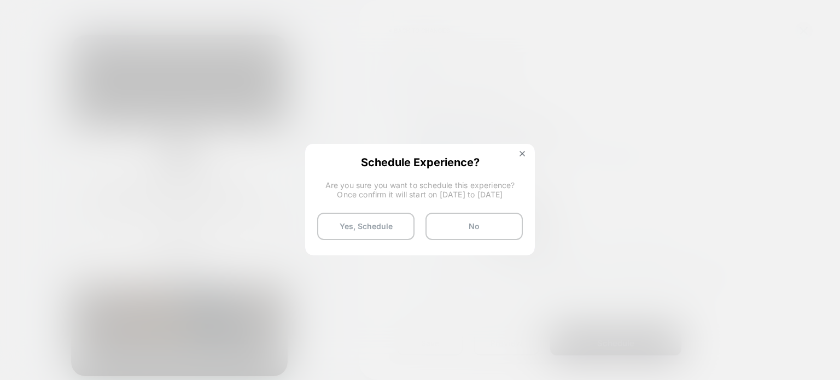
click at [523, 148] on div "Schedule Experience? Are you sure you want to schedule this experience? Once co…" at bounding box center [419, 198] width 227 height 106
click at [523, 152] on img at bounding box center [521, 153] width 5 height 5
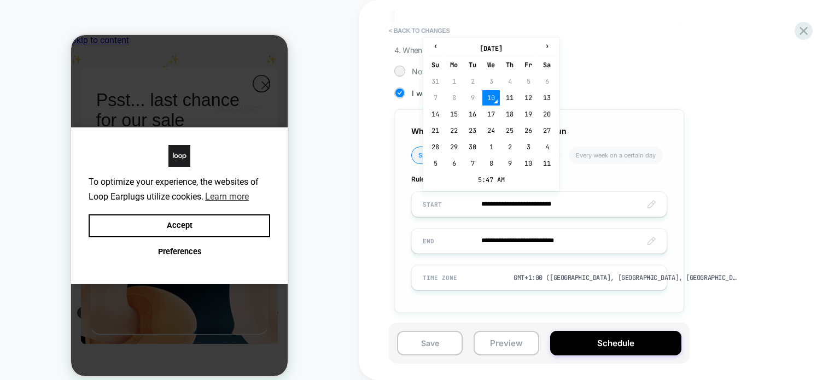
click at [654, 195] on input "**********" at bounding box center [539, 204] width 255 height 26
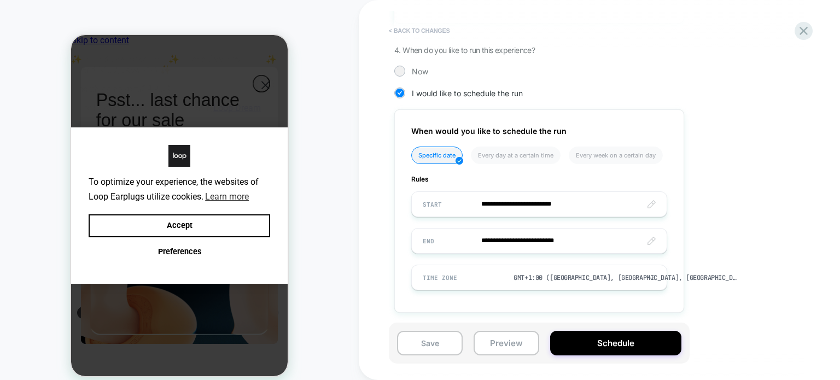
click at [428, 25] on button "< Back to changes" at bounding box center [419, 30] width 72 height 17
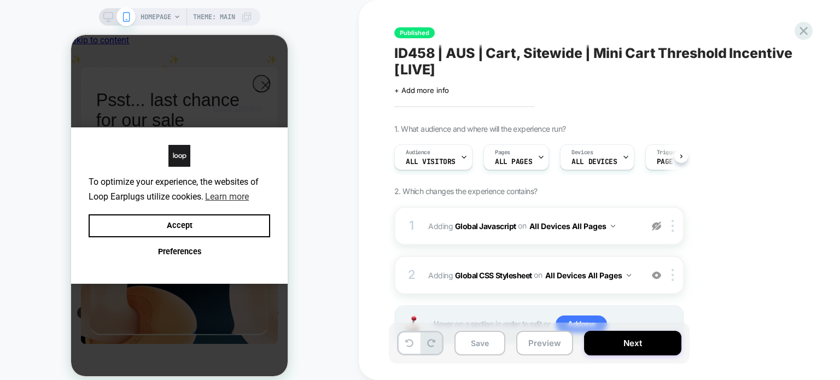
scroll to position [0, 0]
click at [806, 33] on icon at bounding box center [803, 31] width 8 height 8
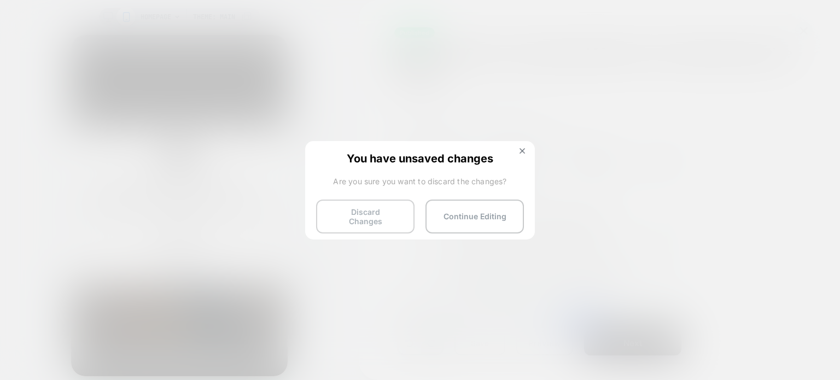
click at [326, 221] on button "Discard Changes" at bounding box center [365, 216] width 98 height 34
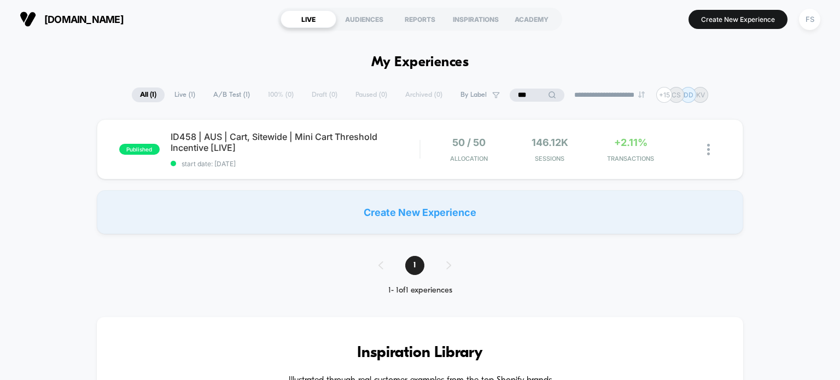
click at [335, 146] on span "ID458 | AUS | Cart, Sitewide | Mini Cart Threshold Incentive [LIVE] Click to ed…" at bounding box center [295, 142] width 249 height 22
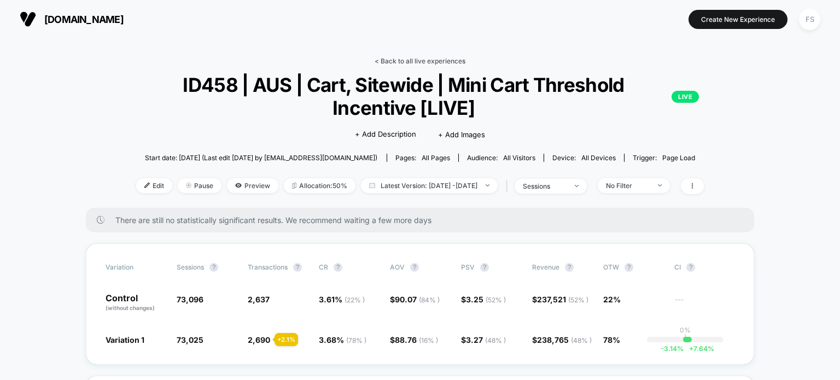
click at [404, 60] on link "< Back to all live experiences" at bounding box center [419, 61] width 91 height 8
